Goal: Navigation & Orientation: Find specific page/section

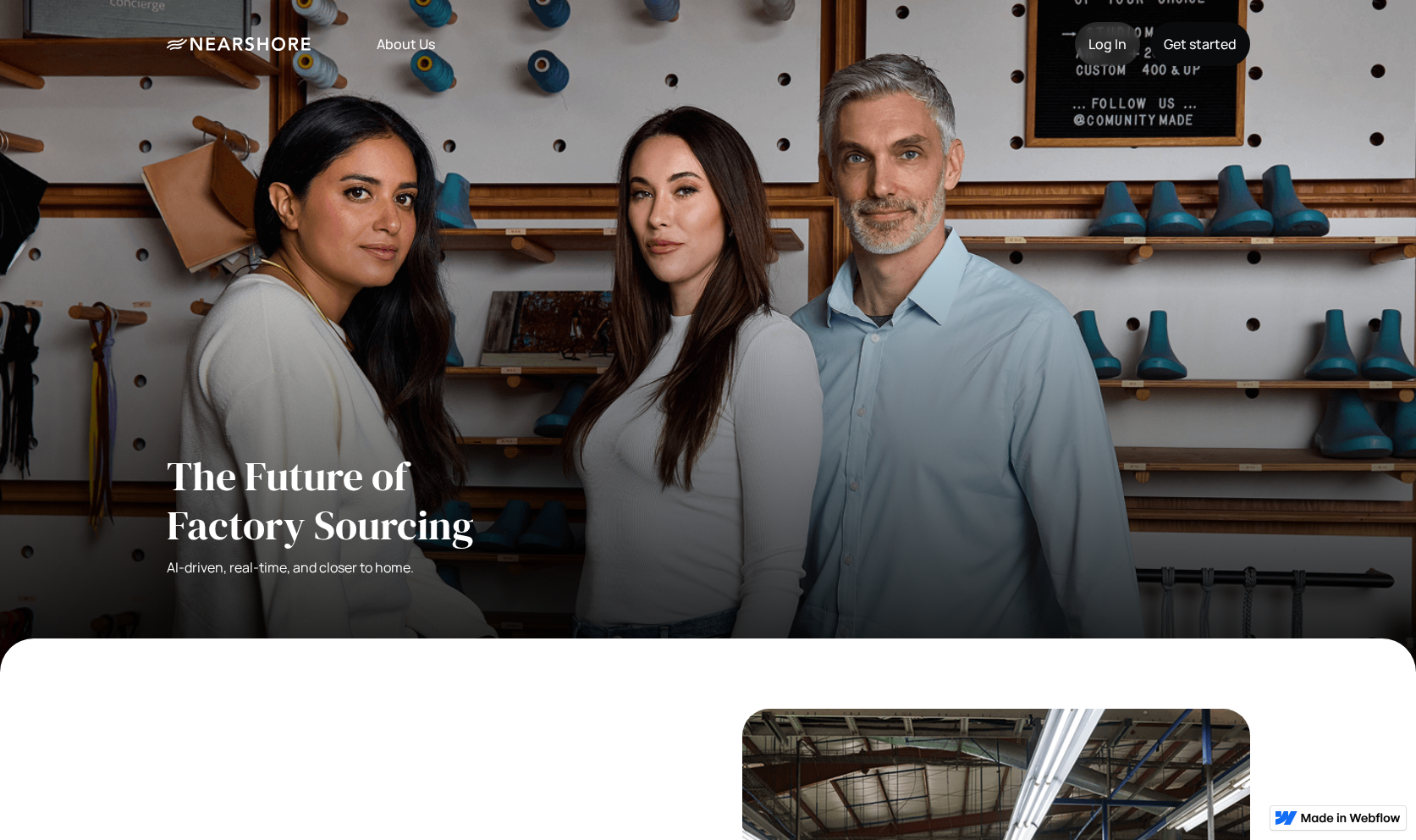
click at [244, 32] on div "About Us Log In Get started" at bounding box center [708, 44] width 1084 height 44
click at [240, 40] on icon "home" at bounding box center [238, 44] width 144 height 14
click at [392, 41] on link "About Us" at bounding box center [405, 45] width 82 height 41
click at [294, 51] on div "About Us Log In Get started" at bounding box center [708, 44] width 1084 height 44
click at [267, 39] on icon "home" at bounding box center [238, 44] width 144 height 14
